Goal: Task Accomplishment & Management: Complete application form

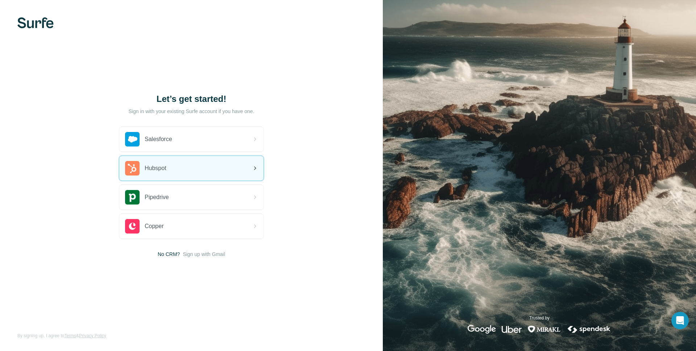
click at [180, 176] on div "Hubspot" at bounding box center [191, 168] width 144 height 25
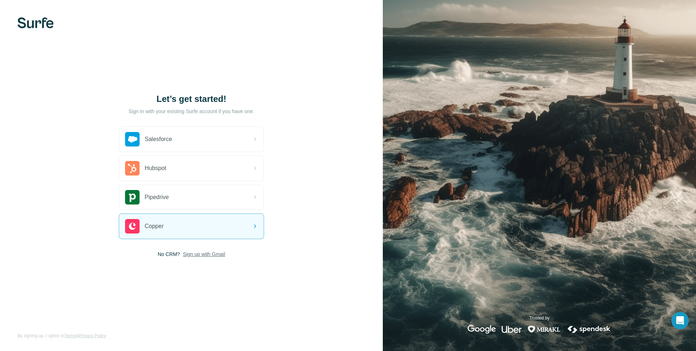
click at [200, 256] on span "Sign up with Gmail" at bounding box center [204, 254] width 42 height 7
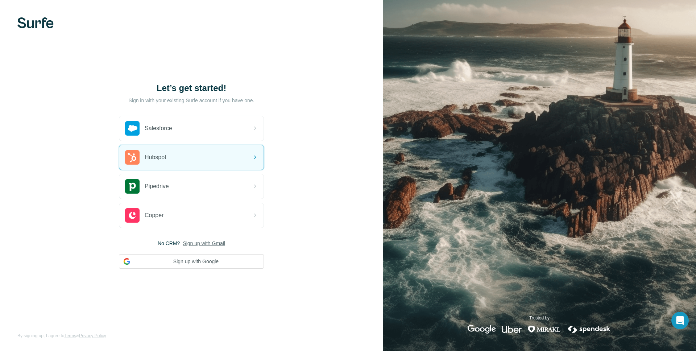
click at [52, 26] on img at bounding box center [35, 22] width 36 height 11
